Goal: Information Seeking & Learning: Learn about a topic

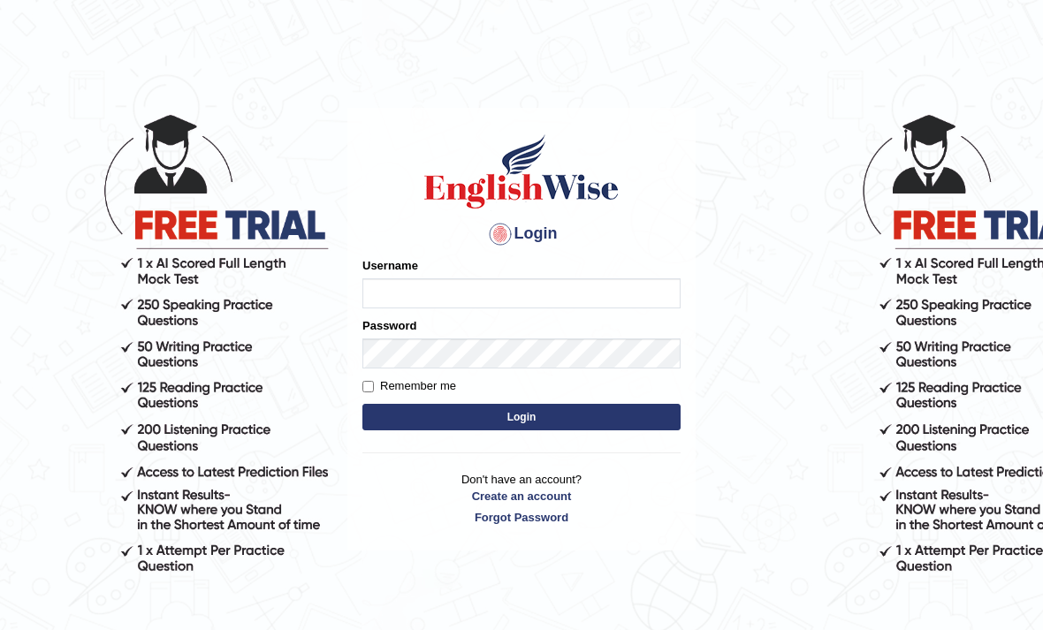
click at [604, 291] on input "Username" at bounding box center [521, 293] width 318 height 30
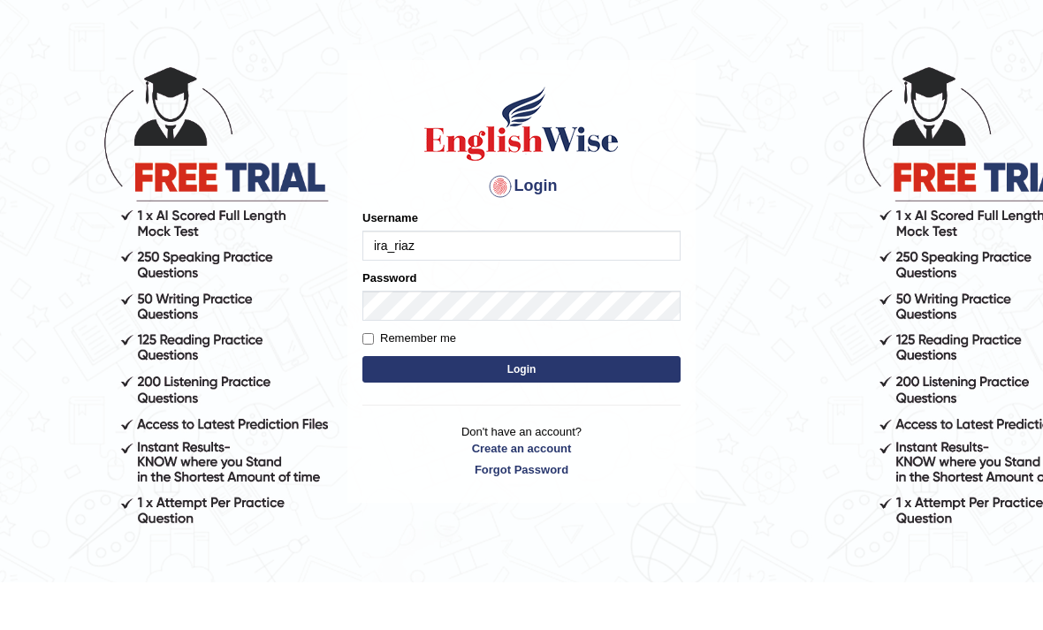
type input "ira_riaz"
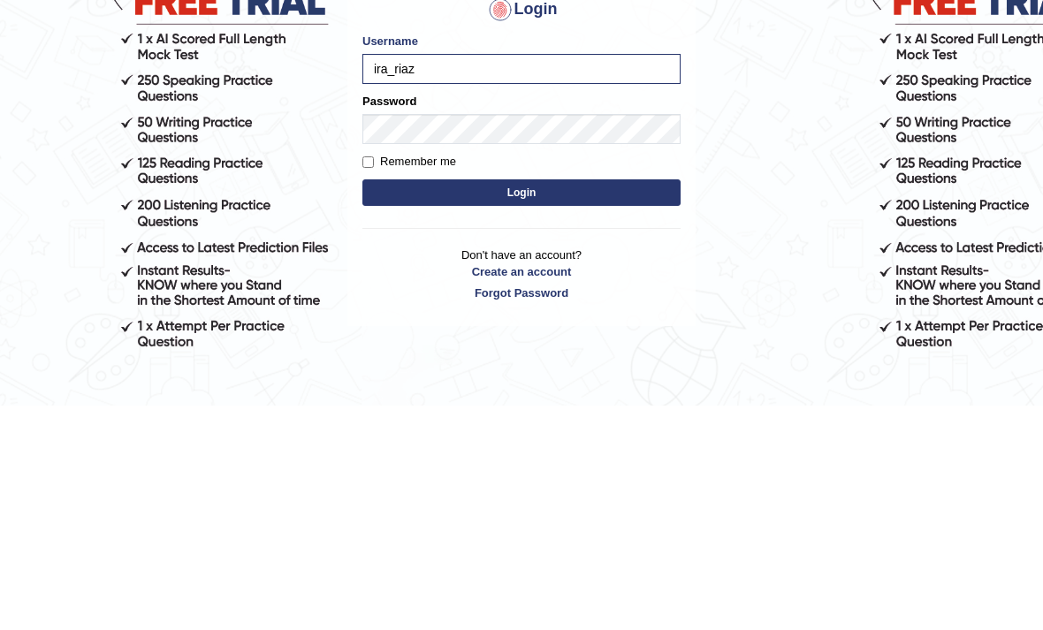
click at [626, 257] on form "Please fix the following errors: Username ira_riaz Password Remember me Login" at bounding box center [521, 346] width 318 height 178
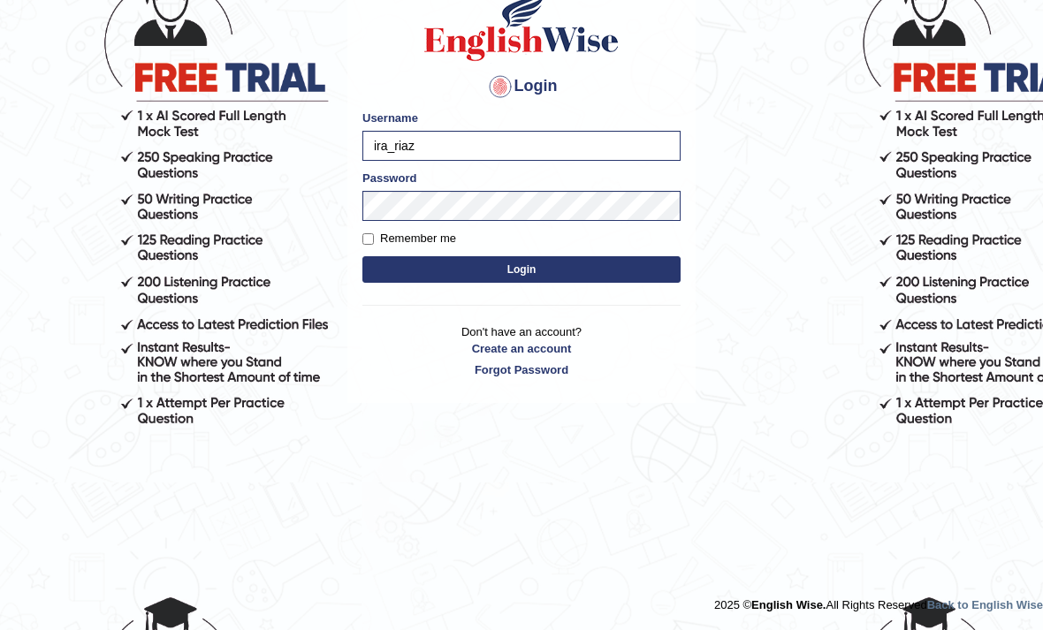
click at [608, 274] on button "Login" at bounding box center [521, 269] width 318 height 27
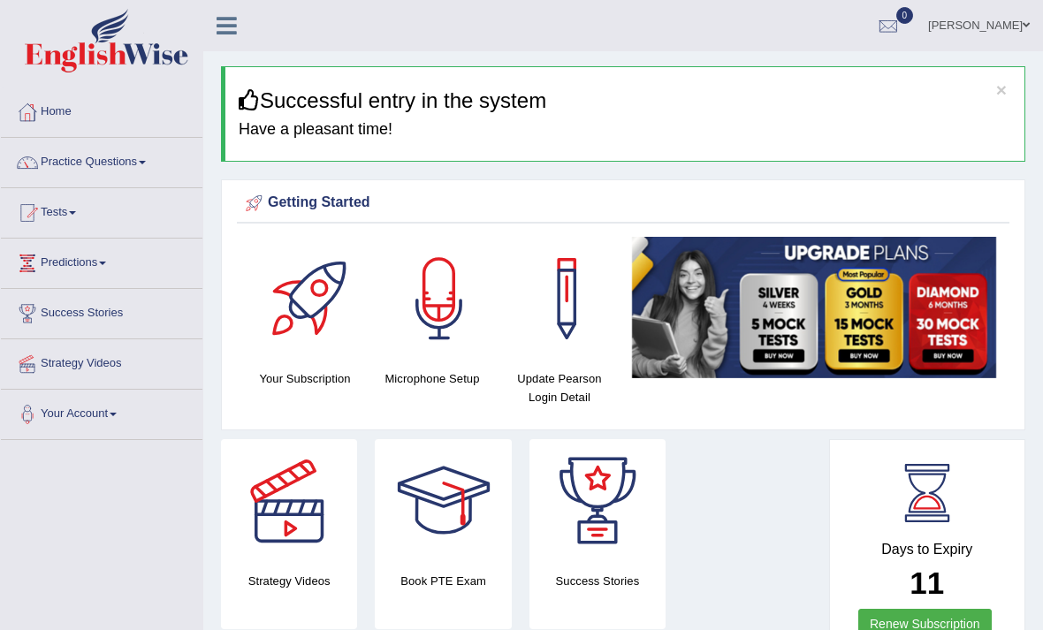
click at [164, 169] on link "Practice Questions" at bounding box center [101, 160] width 201 height 44
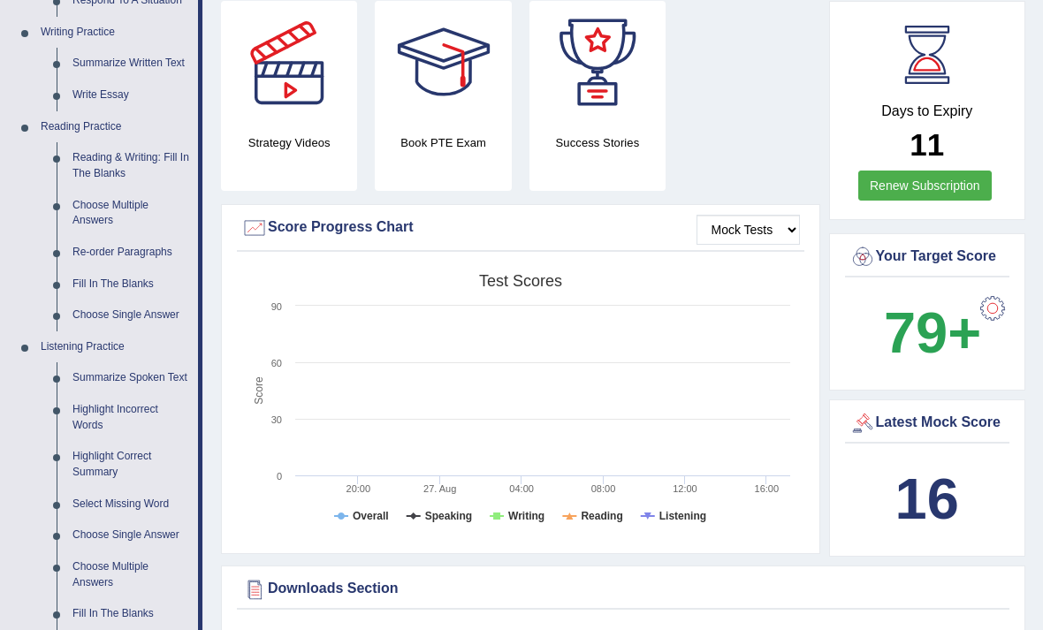
scroll to position [441, 0]
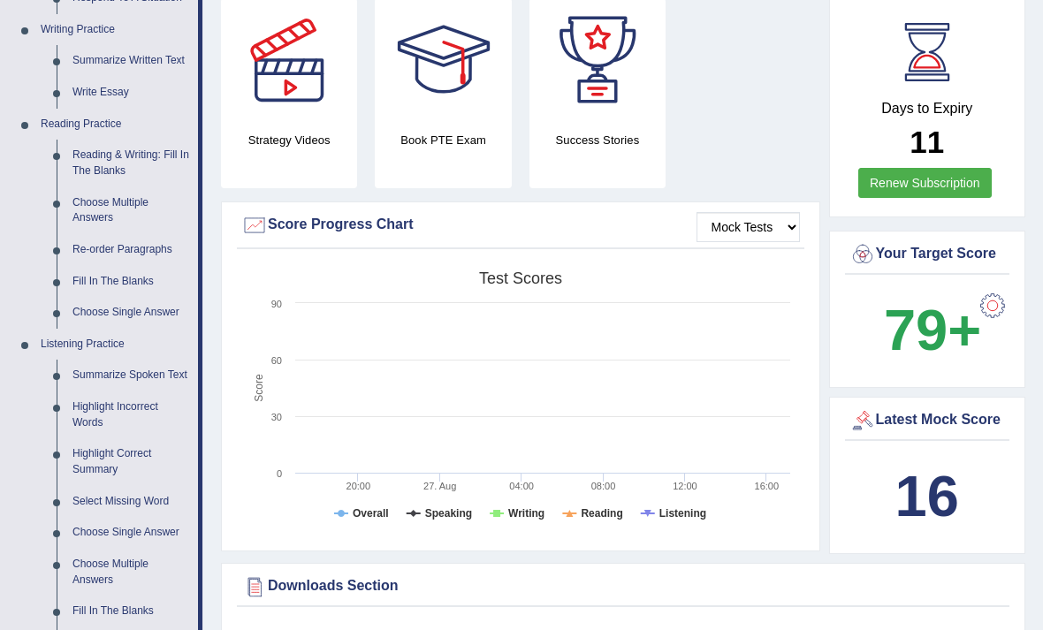
click at [101, 372] on div at bounding box center [521, 315] width 1043 height 630
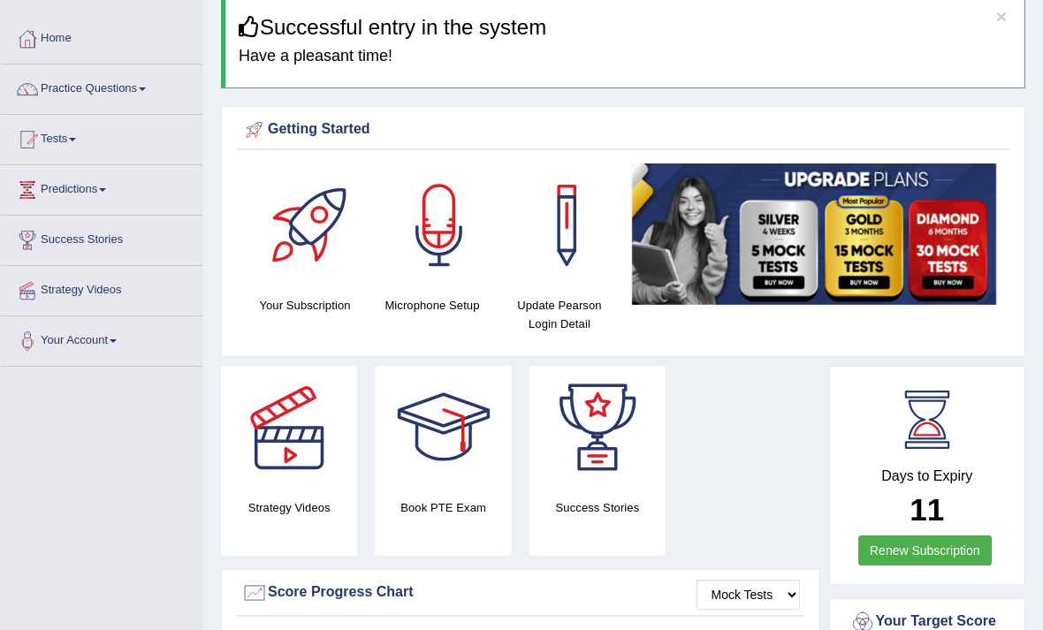
scroll to position [0, 0]
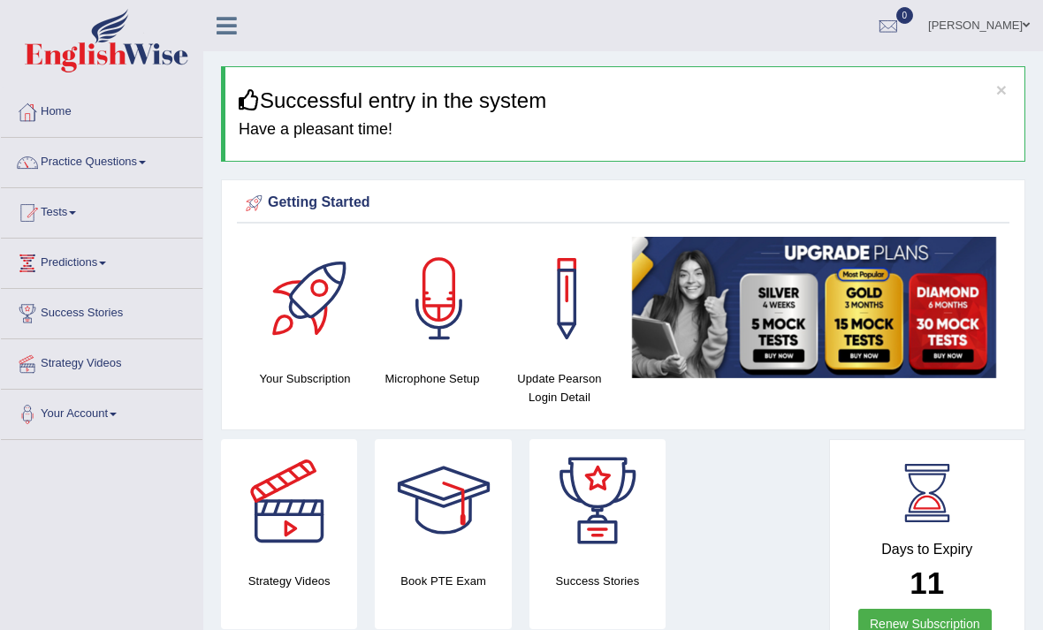
click at [137, 160] on link "Practice Questions" at bounding box center [101, 160] width 201 height 44
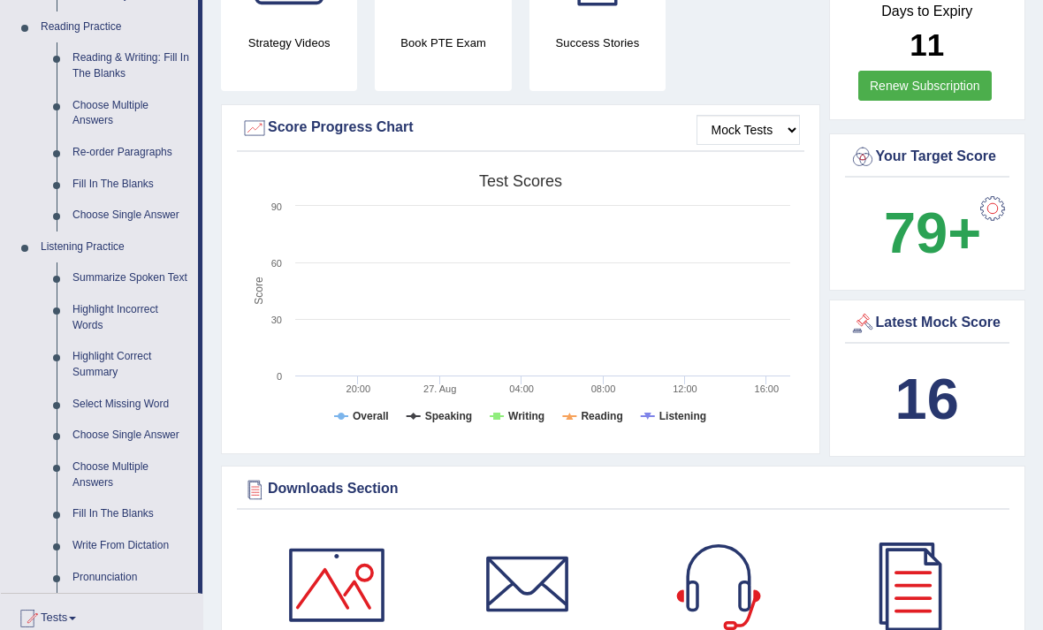
scroll to position [537, 0]
click at [92, 280] on div at bounding box center [521, 315] width 1043 height 630
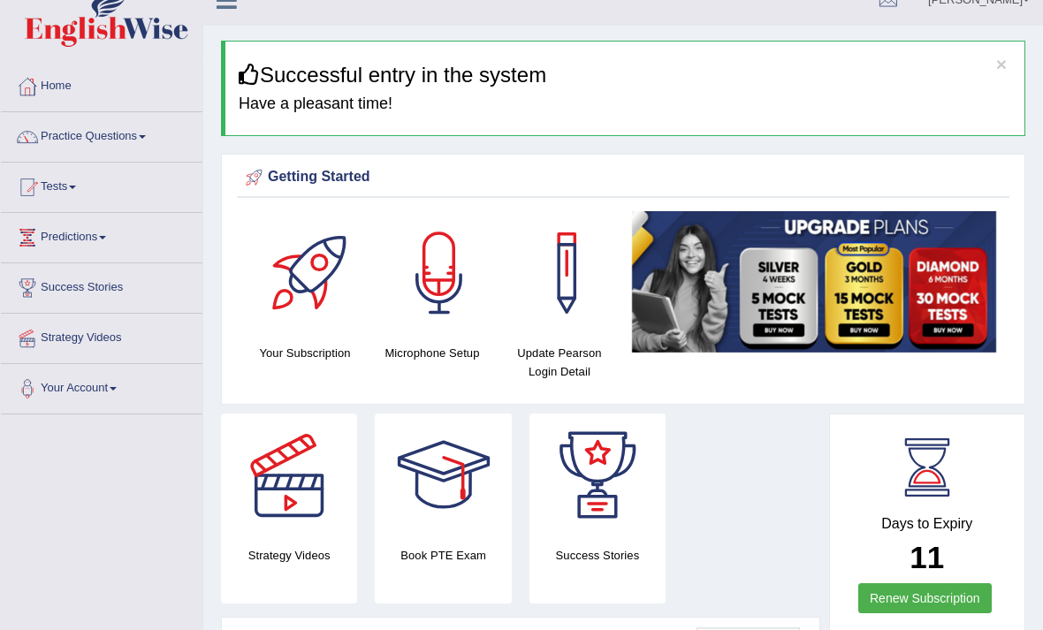
scroll to position [0, 0]
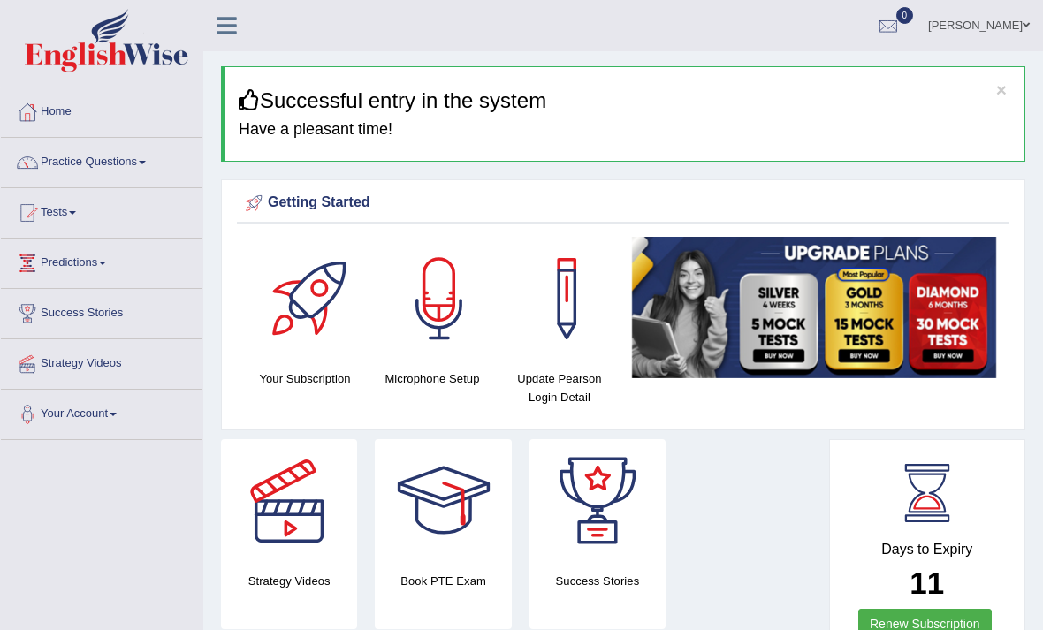
click at [154, 169] on link "Practice Questions" at bounding box center [101, 160] width 201 height 44
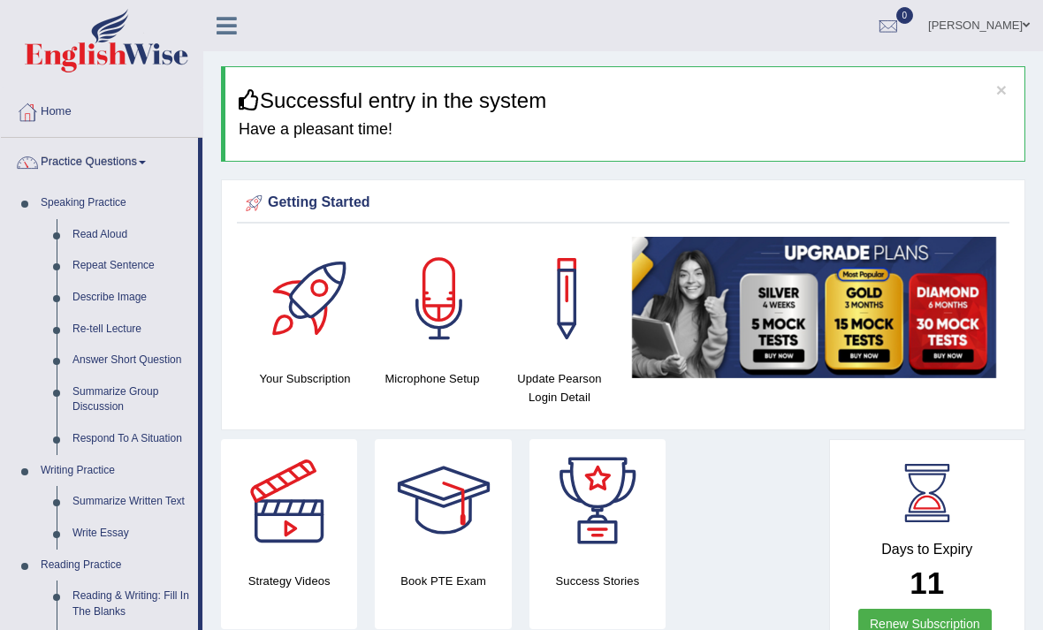
click at [1012, 94] on div at bounding box center [521, 315] width 1043 height 630
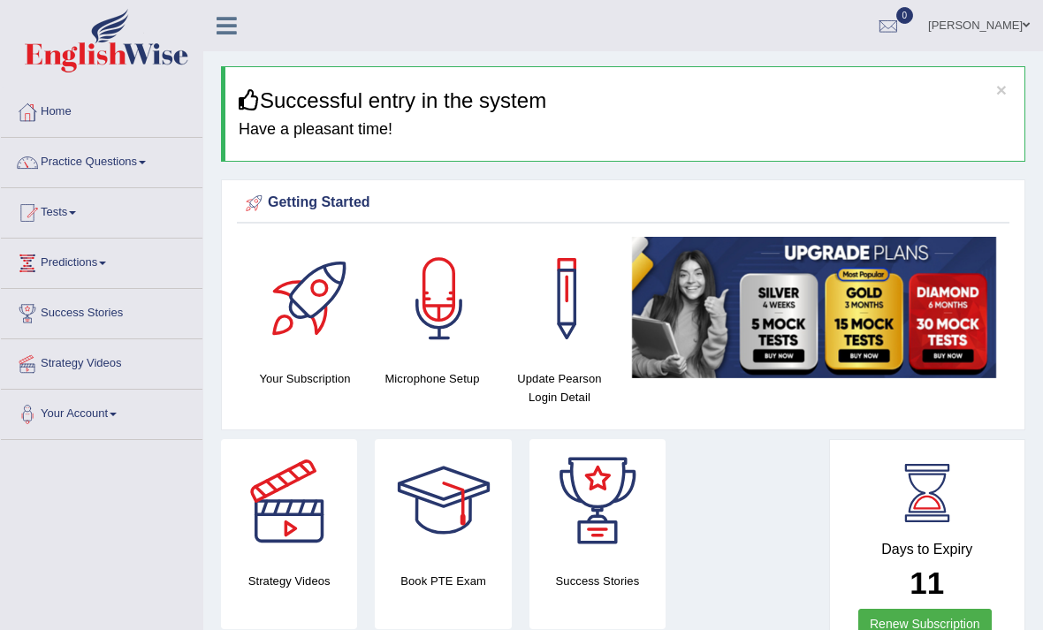
click at [1004, 90] on button "×" at bounding box center [1001, 89] width 11 height 19
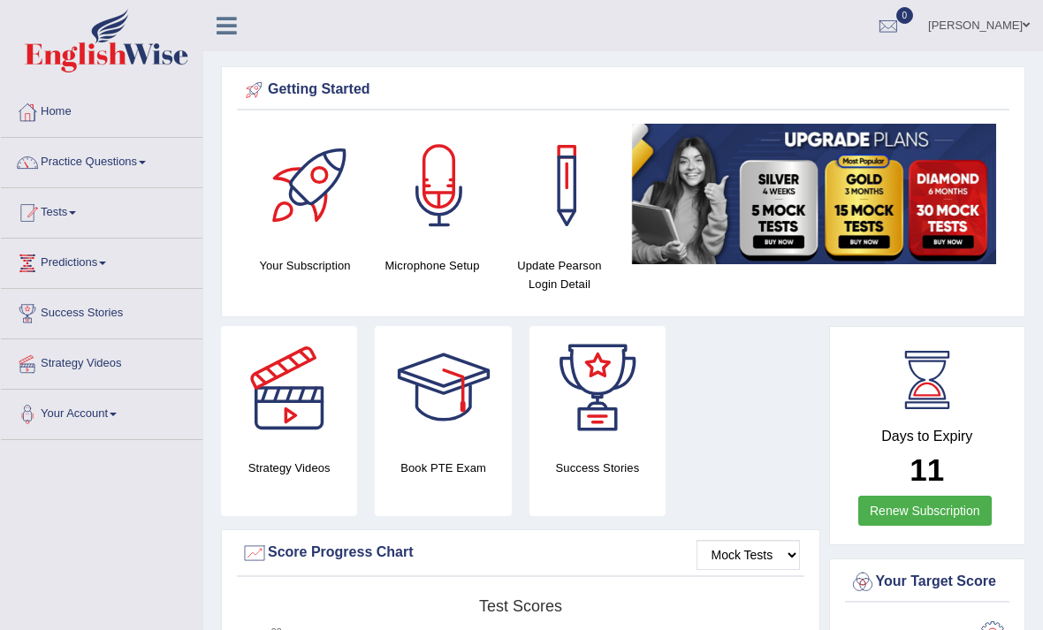
click at [73, 224] on link "Tests" at bounding box center [101, 210] width 201 height 44
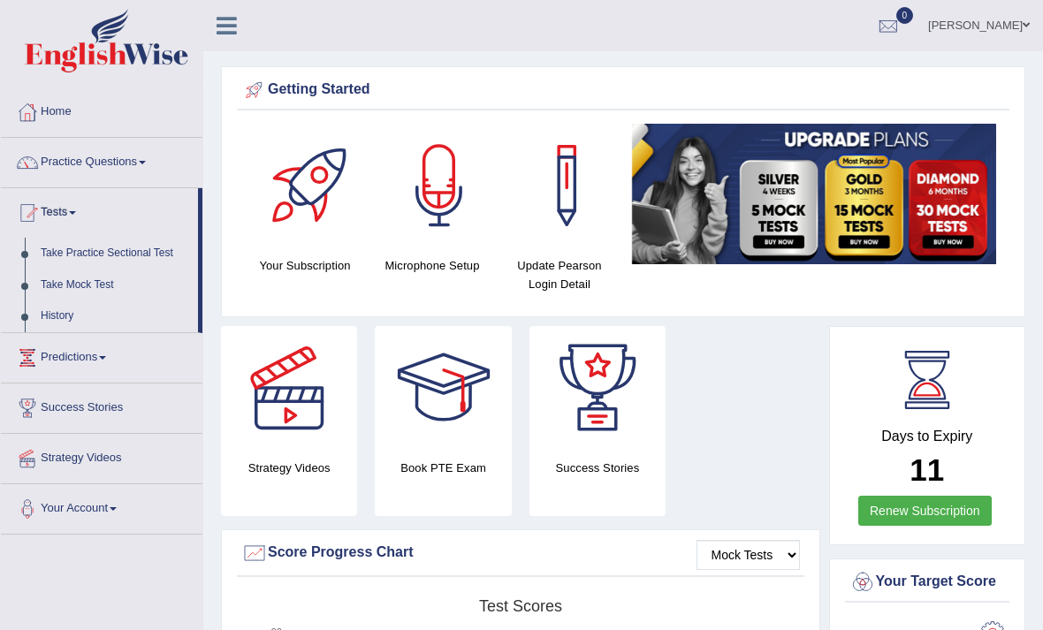
click at [139, 257] on div at bounding box center [521, 315] width 1043 height 630
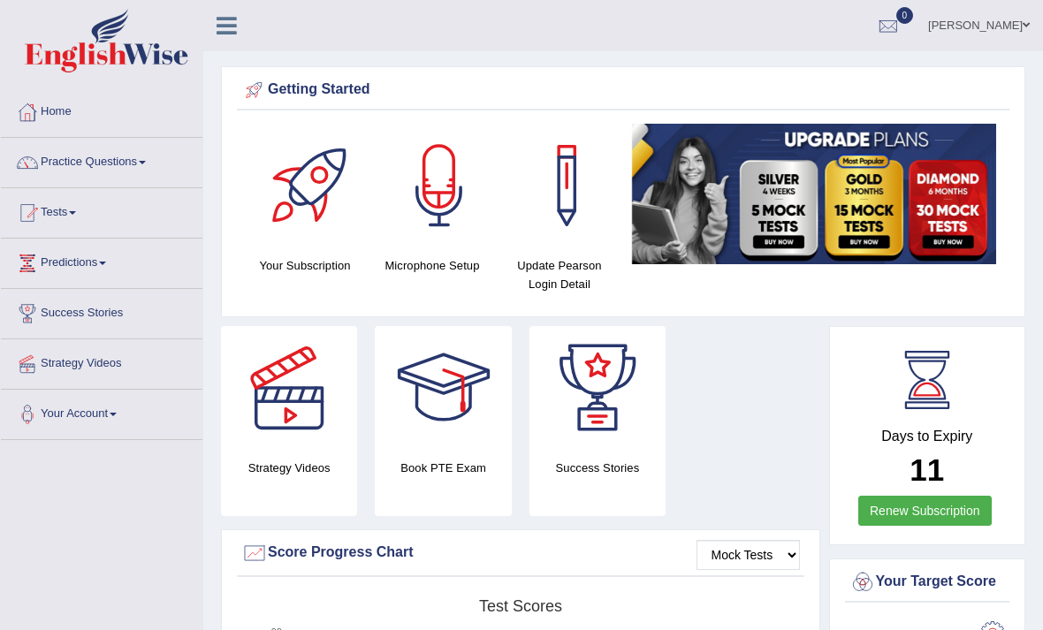
click at [60, 217] on link "Tests" at bounding box center [101, 210] width 201 height 44
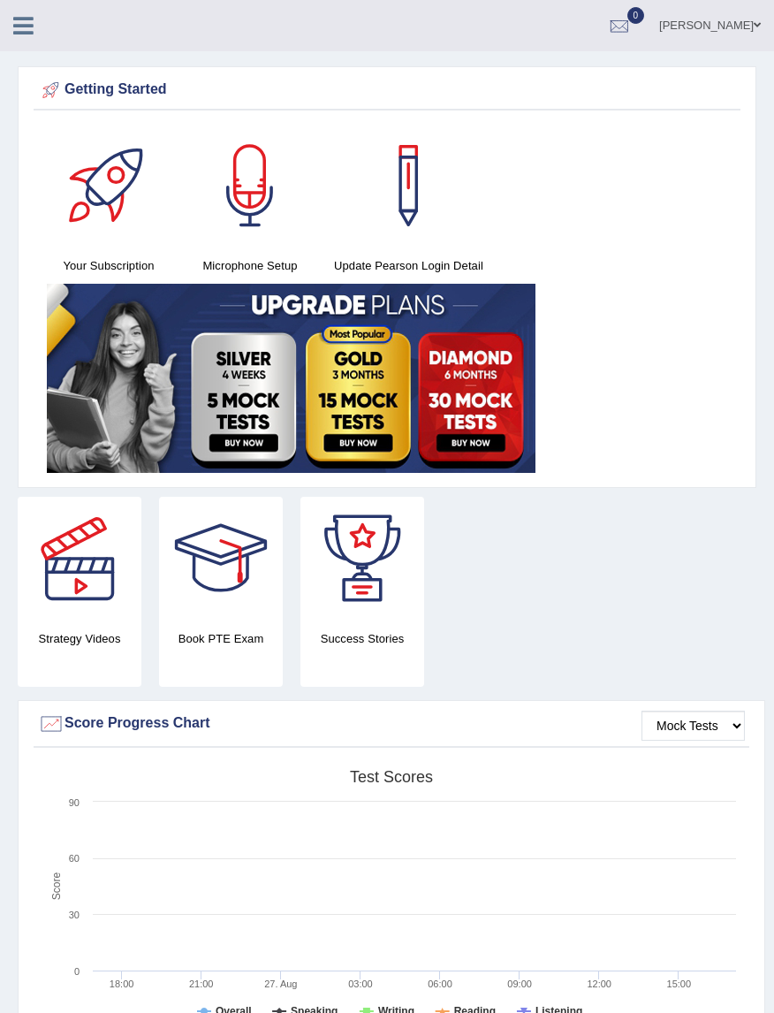
click at [21, 26] on icon at bounding box center [23, 25] width 20 height 23
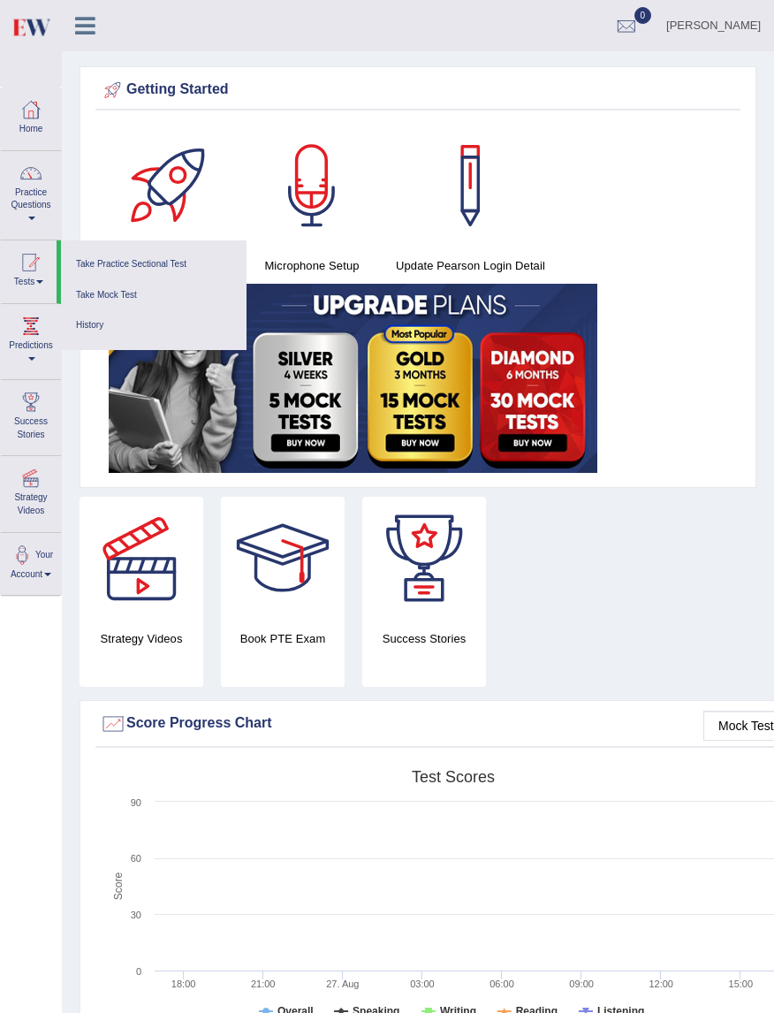
click at [116, 267] on link "Take Practice Sectional Test" at bounding box center [154, 264] width 168 height 31
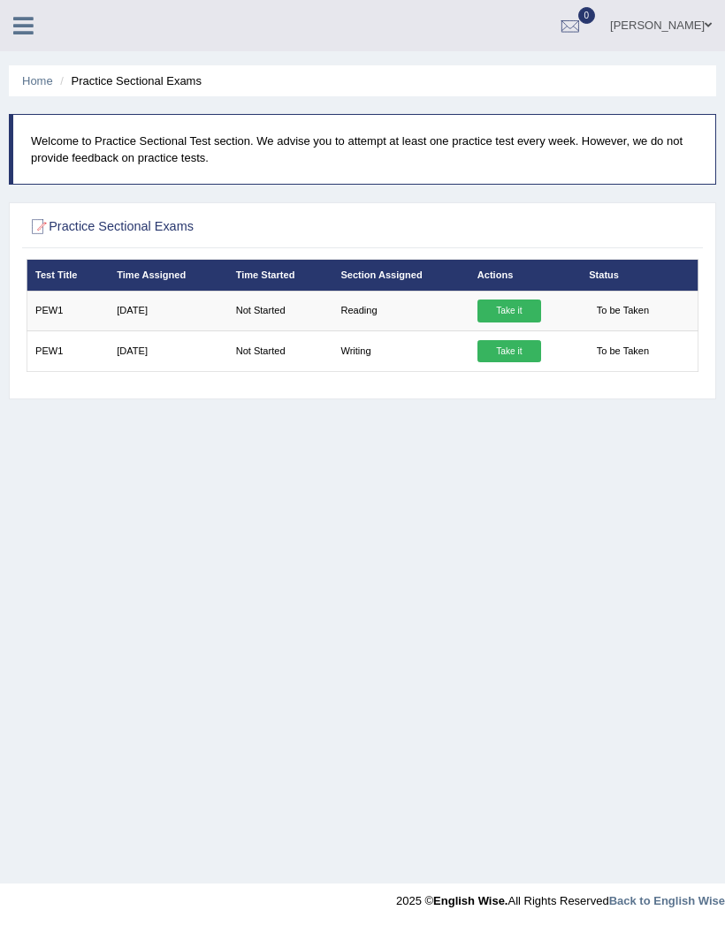
click at [522, 310] on link "Take it" at bounding box center [509, 311] width 64 height 23
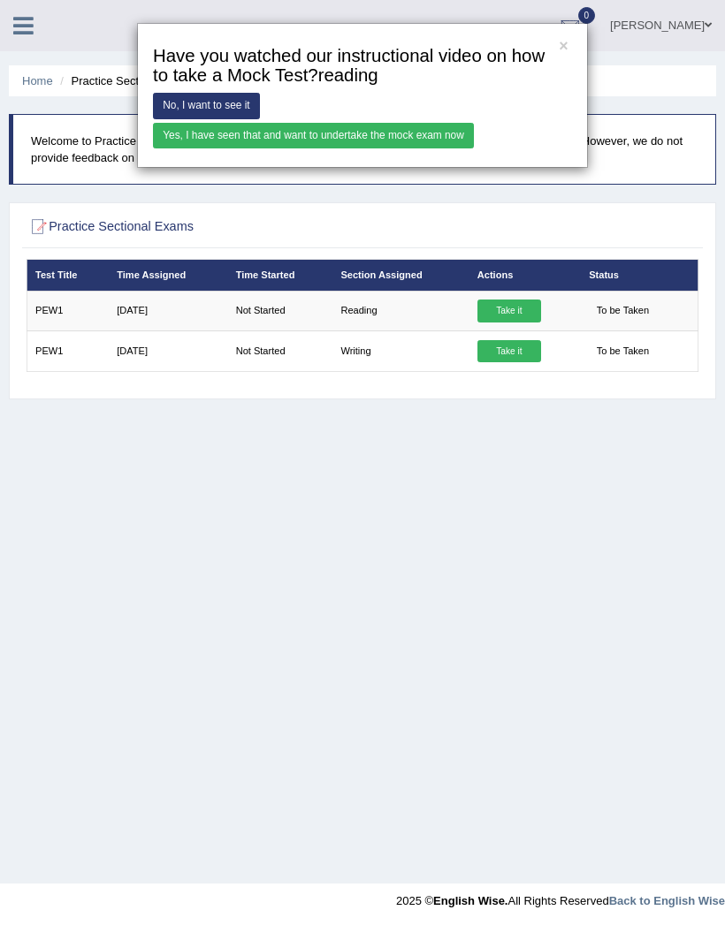
click at [474, 148] on link "Yes, I have seen that and want to undertake the mock exam now" at bounding box center [313, 136] width 321 height 26
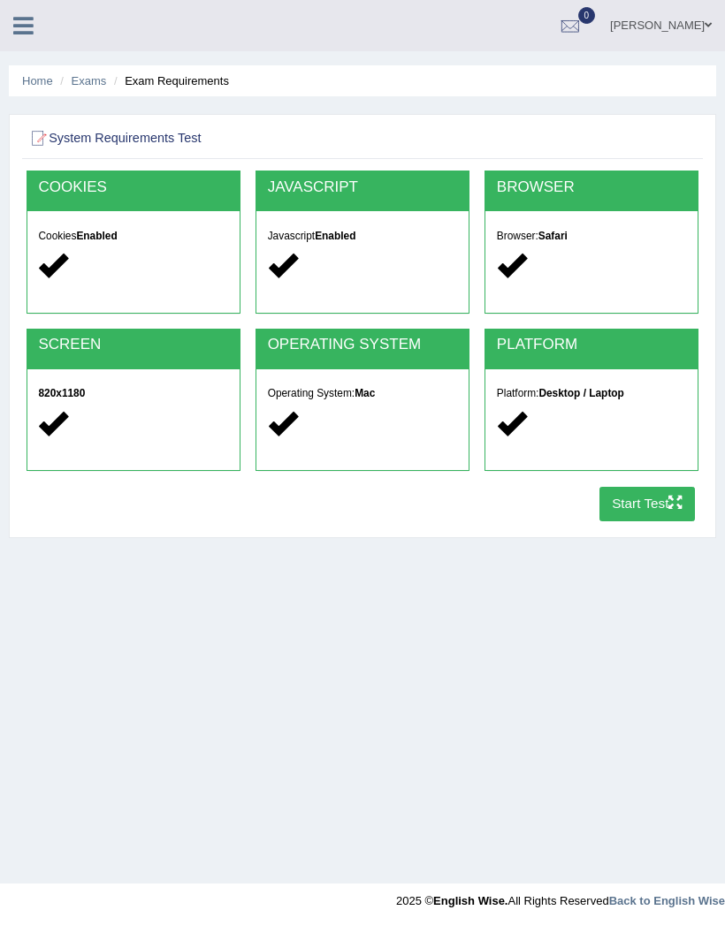
click at [655, 505] on button "Start Test" at bounding box center [647, 504] width 96 height 34
